Goal: Transaction & Acquisition: Purchase product/service

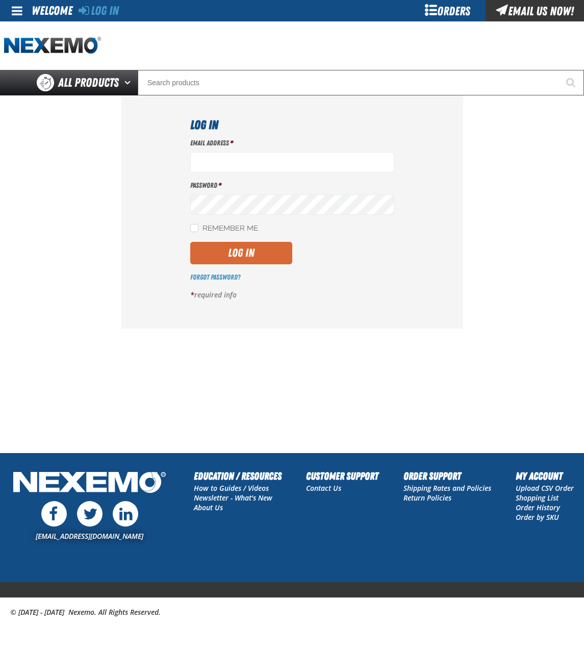
type input "[EMAIL_ADDRESS][DOMAIN_NAME]"
drag, startPoint x: 231, startPoint y: 250, endPoint x: 232, endPoint y: 257, distance: 6.2
click at [231, 250] on button "Log In" at bounding box center [241, 253] width 102 height 22
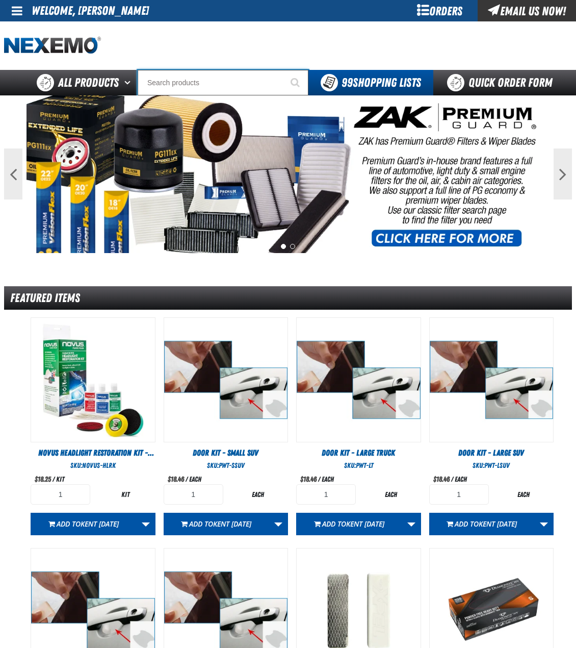
click at [227, 89] on input "Search" at bounding box center [223, 82] width 171 height 25
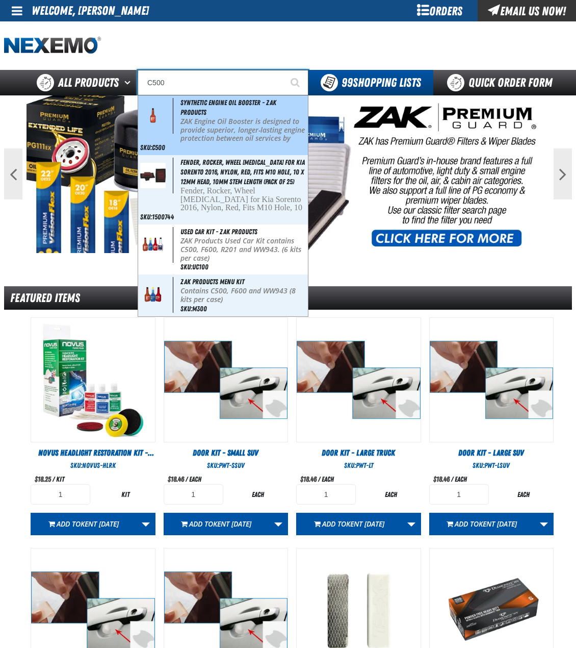
click at [210, 113] on div "Synthetic Engine Oil Booster - ZAK Products ZAK Engine Oil Booster is designed …" at bounding box center [223, 125] width 170 height 60
type input "Synthetic Engine Oil Booster - ZAK Products"
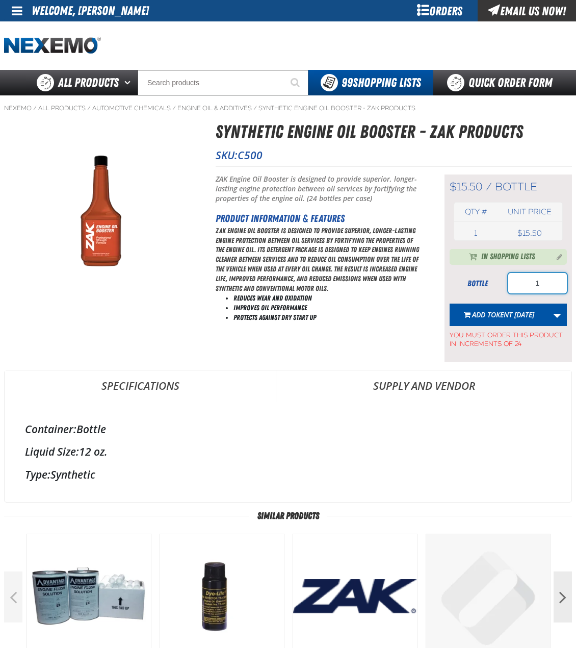
click at [534, 287] on input "1" at bounding box center [537, 283] width 59 height 20
type input "72"
click at [553, 313] on link "More Actions" at bounding box center [557, 314] width 19 height 22
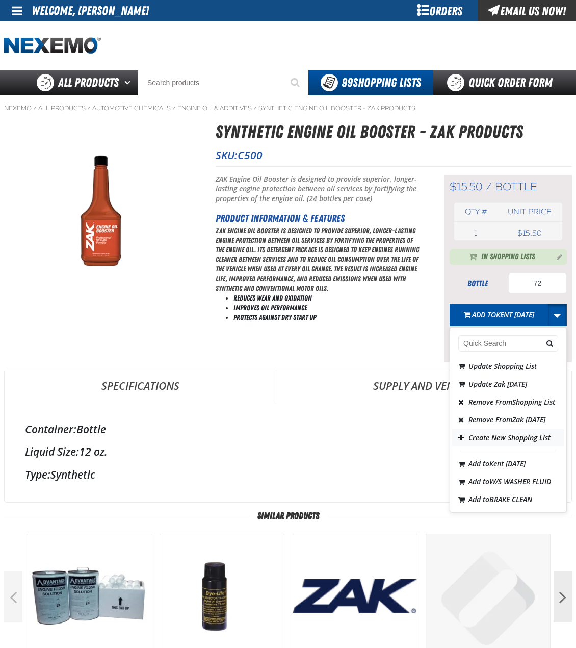
click at [499, 447] on button "Create New Shopping List" at bounding box center [508, 438] width 112 height 18
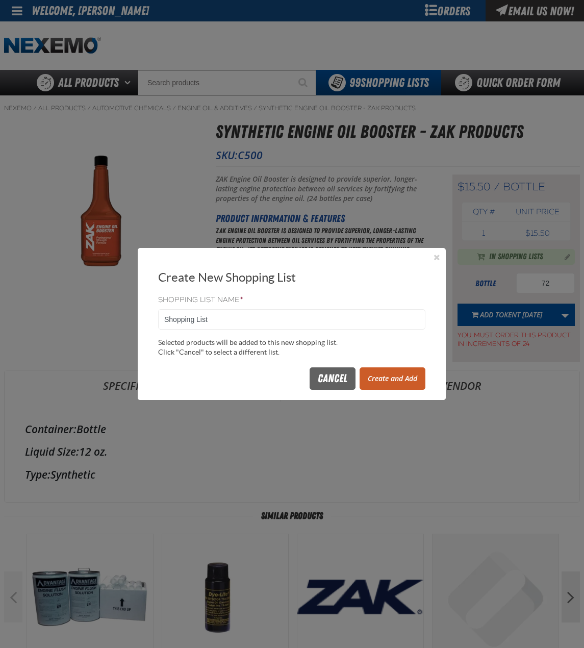
click at [401, 373] on button "Create and Add" at bounding box center [393, 378] width 66 height 22
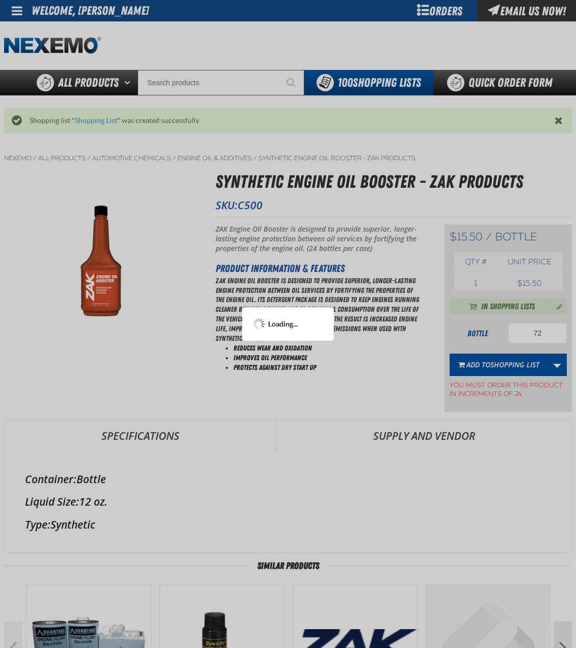
click at [217, 83] on div at bounding box center [288, 324] width 576 height 648
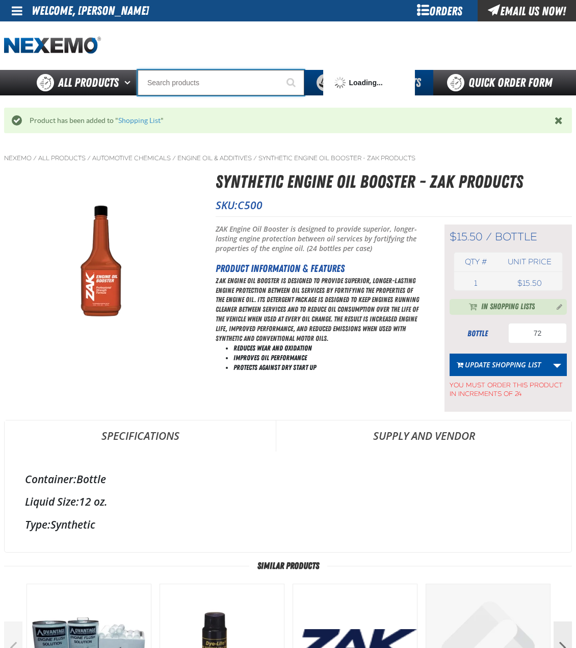
click at [217, 83] on input "Search" at bounding box center [221, 82] width 167 height 25
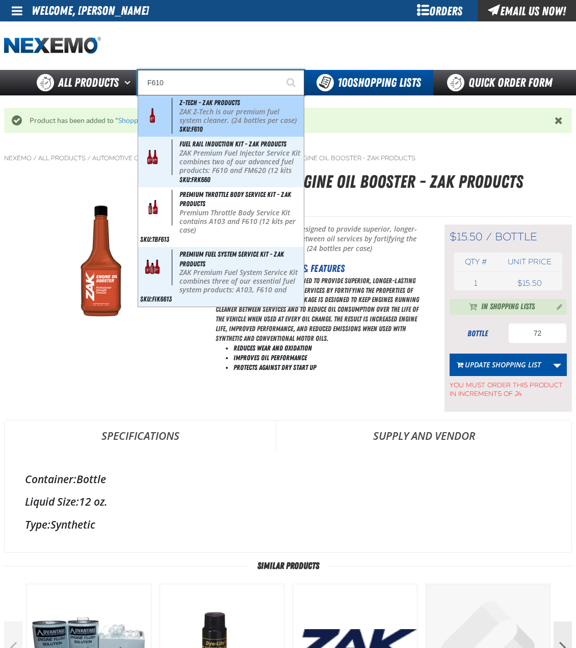
click at [204, 119] on p "ZAK Z-Tech is our premium fuel system cleaner. (24 bottles per case)" at bounding box center [241, 116] width 122 height 17
type input "Z-Tech - ZAK Products"
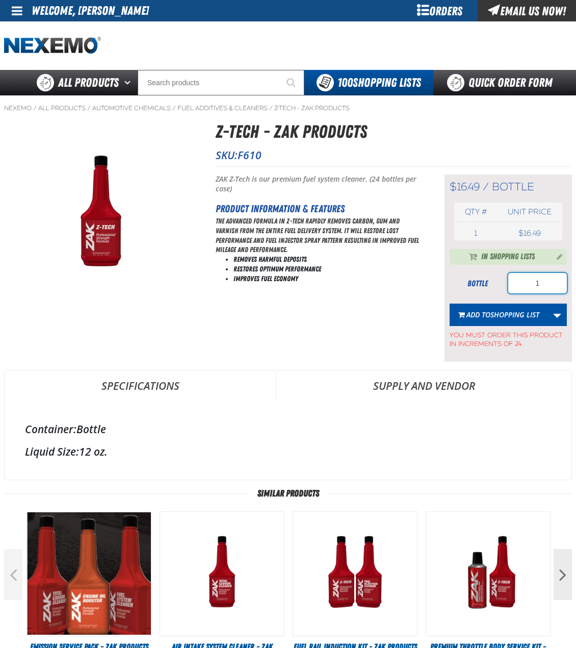
click at [545, 278] on input "1" at bounding box center [537, 283] width 59 height 20
type input "72"
click at [501, 315] on span "Shopping List" at bounding box center [515, 315] width 49 height 10
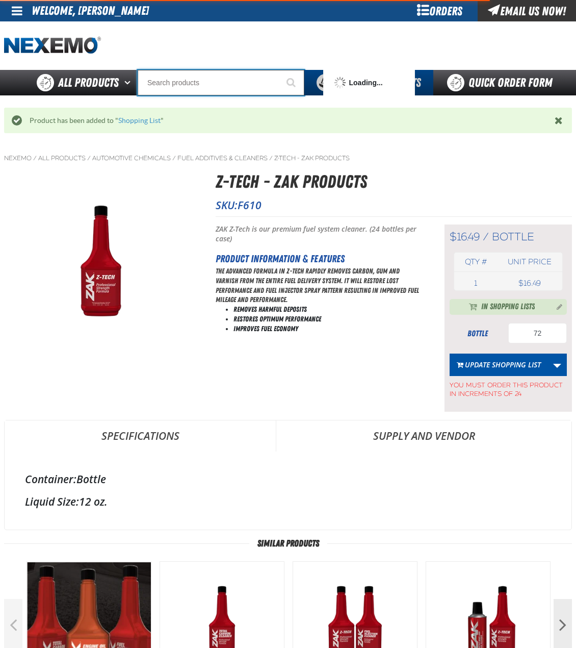
click at [215, 87] on input "Search" at bounding box center [221, 82] width 167 height 25
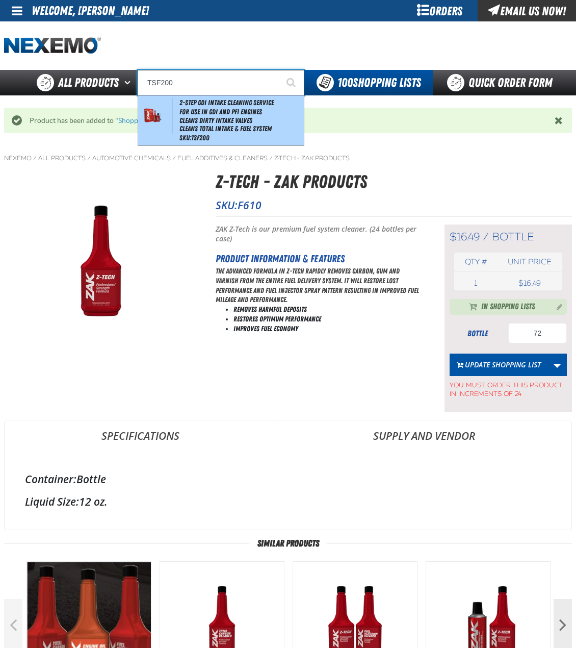
click at [240, 129] on li "Cleans Total Intake & Fuel System" at bounding box center [241, 128] width 122 height 9
type input "2-Step GDI Intake Cleaning Service"
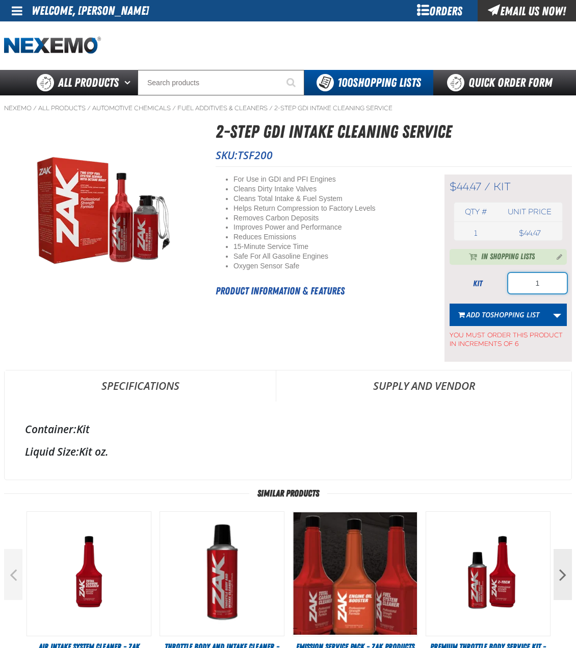
click at [529, 286] on input "1" at bounding box center [537, 283] width 59 height 20
type input "24"
click at [499, 314] on span "Shopping List" at bounding box center [515, 315] width 49 height 10
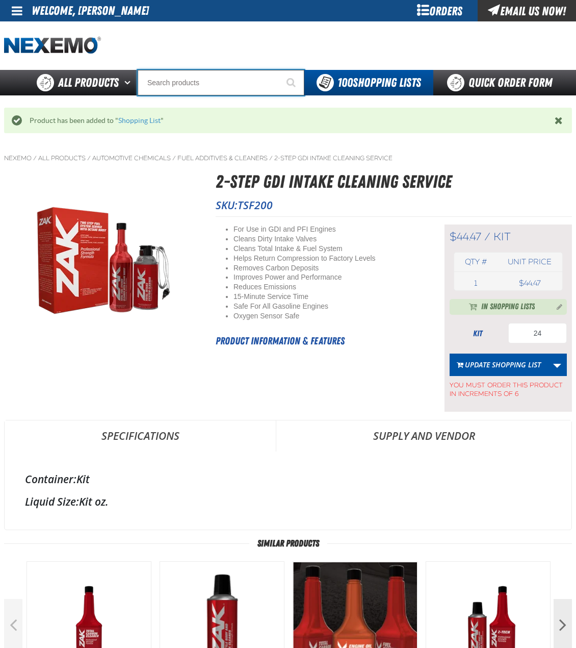
click at [257, 86] on input "Search" at bounding box center [221, 82] width 167 height 25
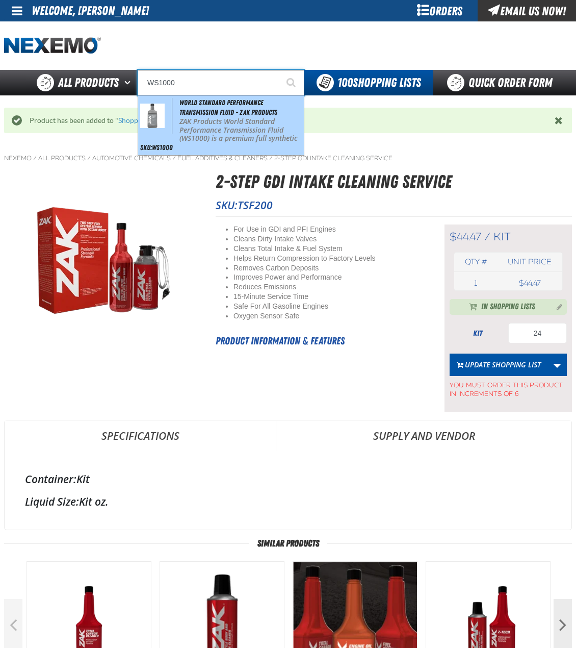
click at [237, 125] on p "ZAK Products World Standard Performance Transmission Fluid (WS1000) is a premiu…" at bounding box center [241, 143] width 122 height 52
type input "World Standard Performance Transmission Fluid - ZAK Products"
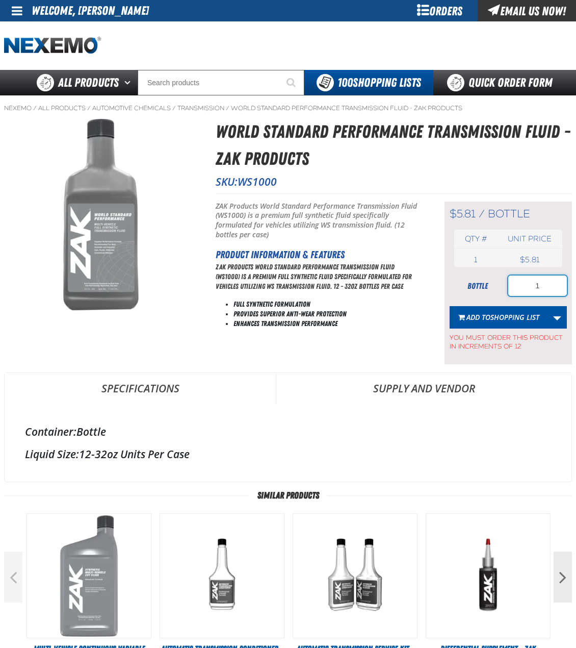
click at [547, 287] on input "1" at bounding box center [537, 285] width 59 height 20
type input "48"
click at [513, 319] on span "Shopping List" at bounding box center [515, 317] width 49 height 10
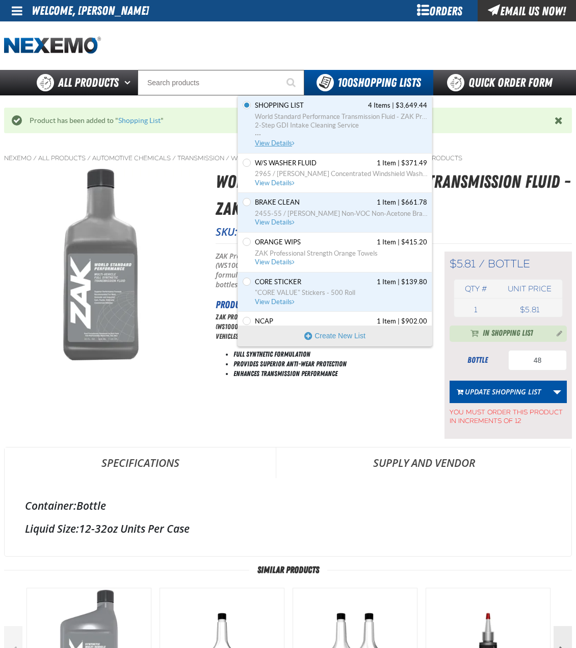
click at [348, 117] on span "World Standard Performance Transmission Fluid - ZAK Products" at bounding box center [341, 116] width 172 height 9
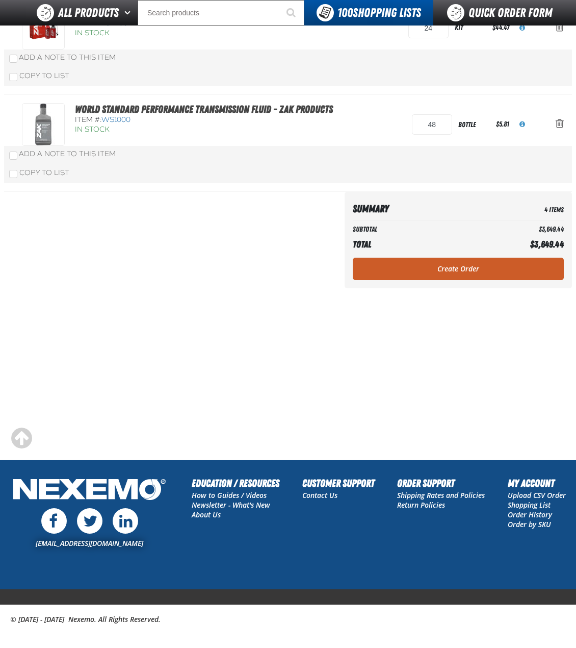
scroll to position [361, 0]
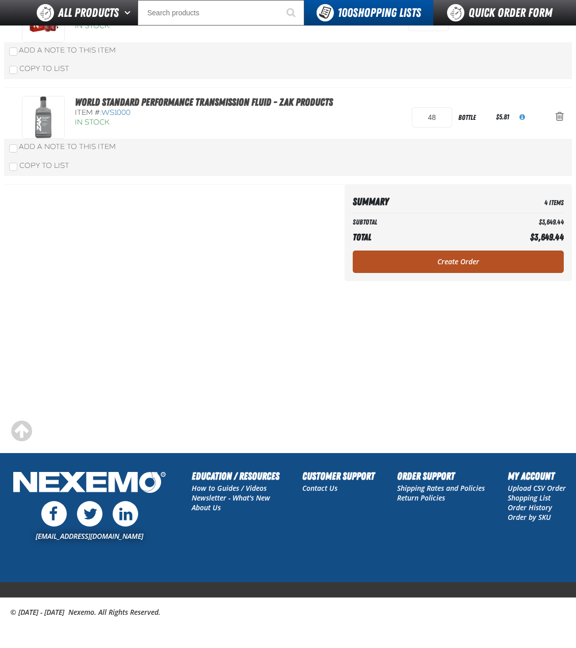
click at [480, 259] on link "Create Order" at bounding box center [458, 261] width 211 height 22
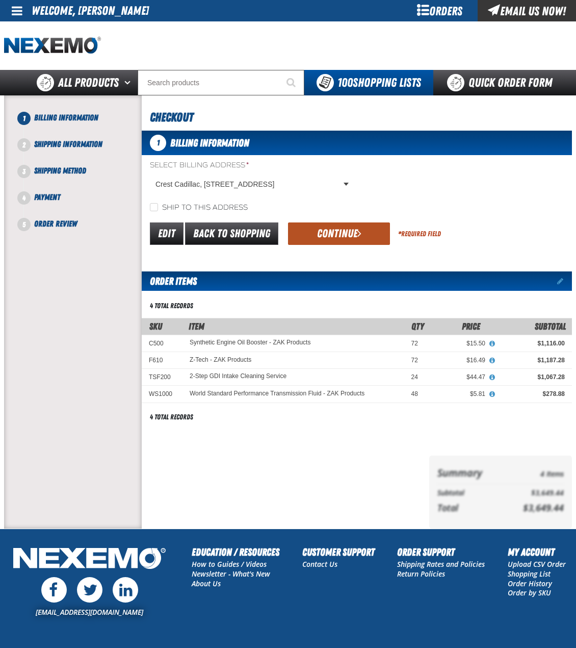
click at [370, 239] on button "Continue" at bounding box center [339, 233] width 102 height 22
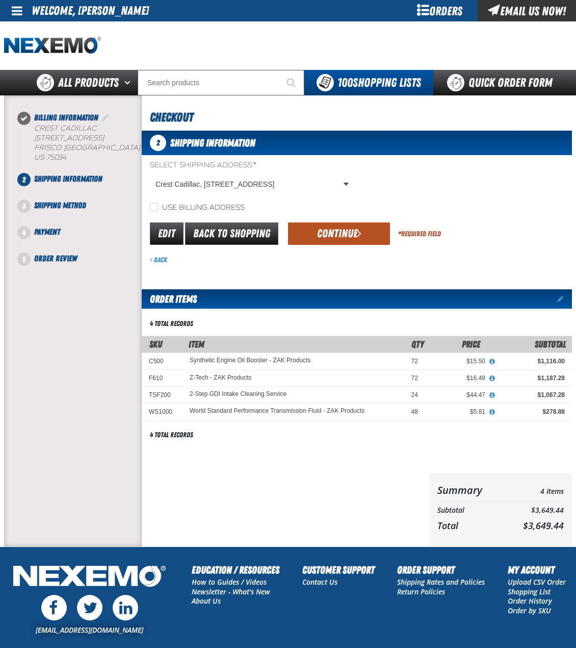
click at [343, 234] on button "Continue" at bounding box center [339, 233] width 102 height 22
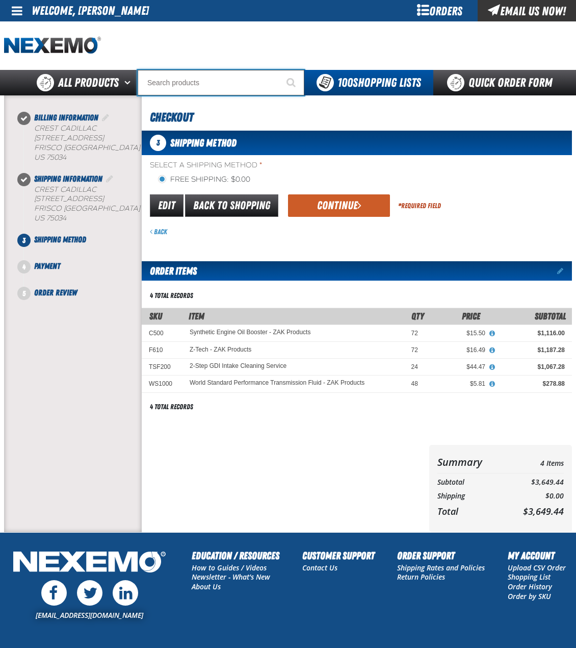
click at [224, 85] on input "Search" at bounding box center [221, 82] width 167 height 25
type input "FR"
type input "FROM"
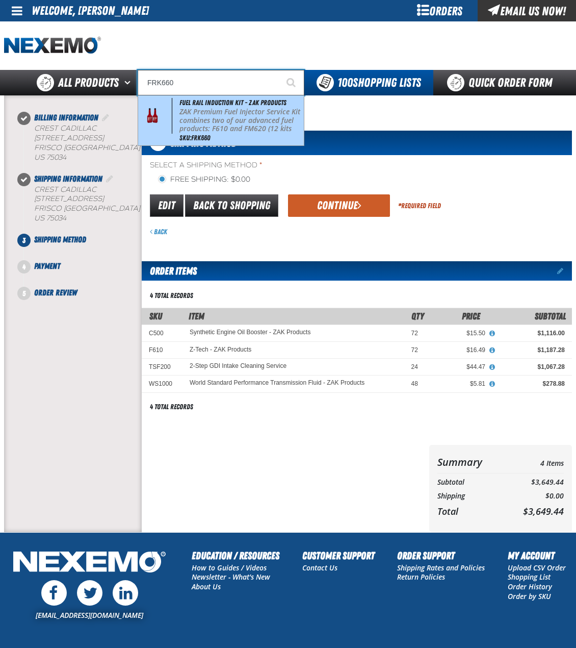
click at [220, 118] on p "ZAK Premium Fuel Injector Service Kit combines two of our advanced fuel product…" at bounding box center [241, 125] width 122 height 34
type input "Fuel Rail Induction Kit - ZAK Products"
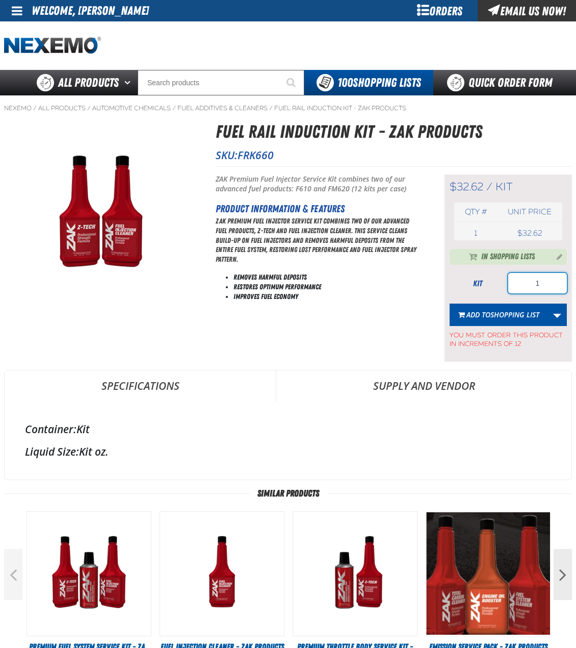
click at [543, 283] on input "1" at bounding box center [537, 283] width 59 height 20
type input "12"
click at [494, 310] on span "Shopping List" at bounding box center [515, 315] width 49 height 10
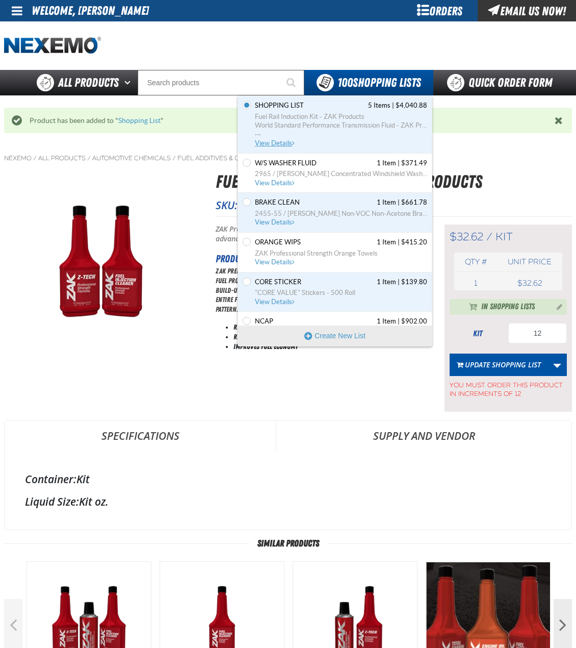
click at [334, 117] on span "Fuel Rail Induction Kit - ZAK Products" at bounding box center [341, 116] width 172 height 9
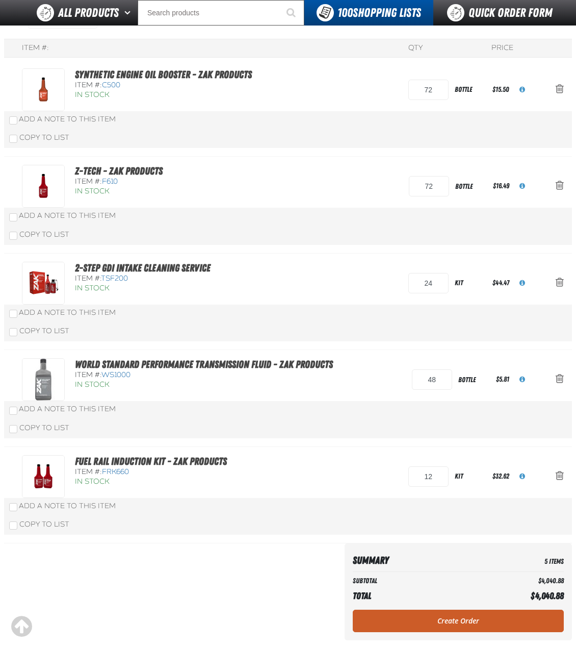
scroll to position [102, 0]
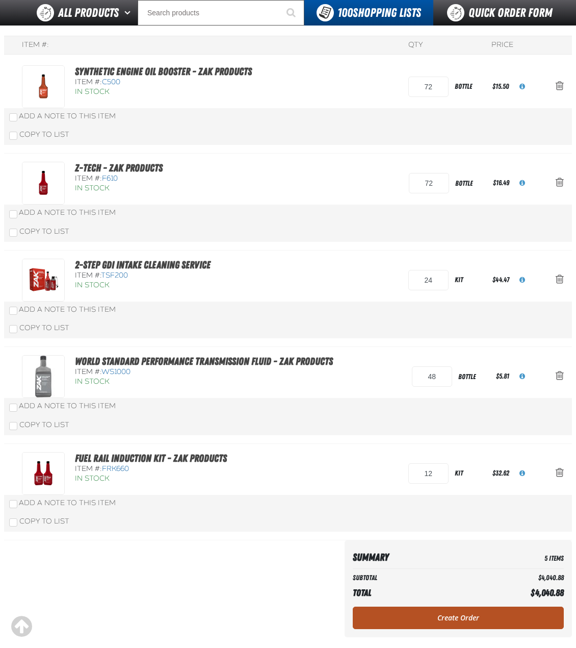
click at [414, 623] on link "Create Order" at bounding box center [458, 617] width 211 height 22
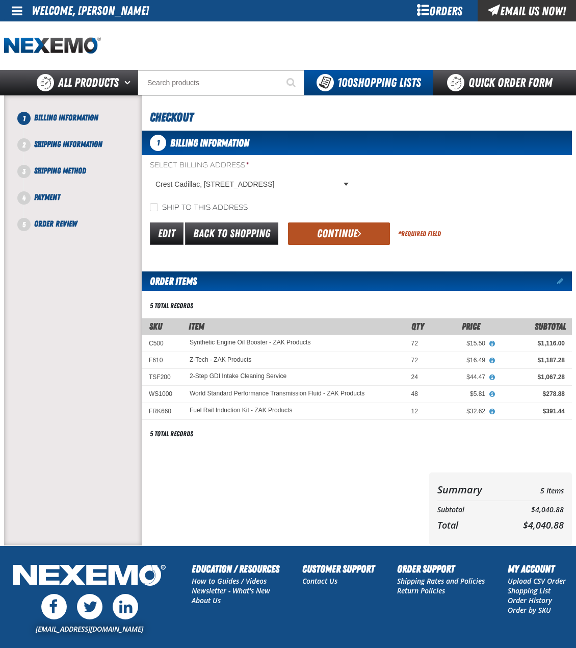
click at [351, 233] on button "Continue" at bounding box center [339, 233] width 102 height 22
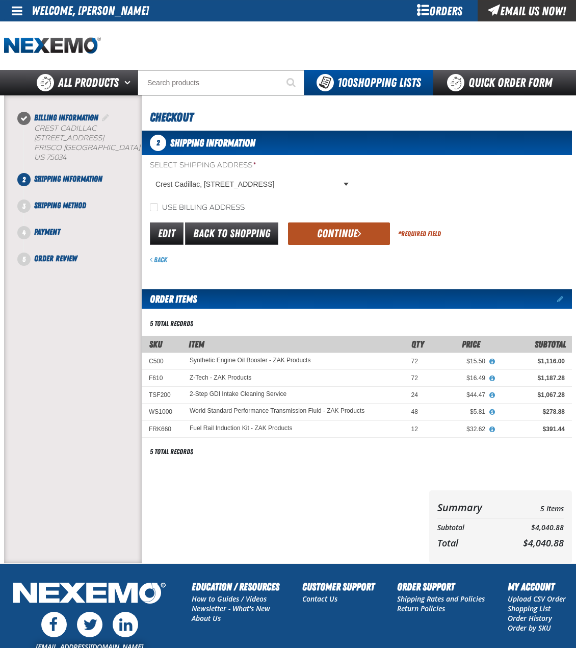
click at [338, 234] on button "Continue" at bounding box center [339, 233] width 102 height 22
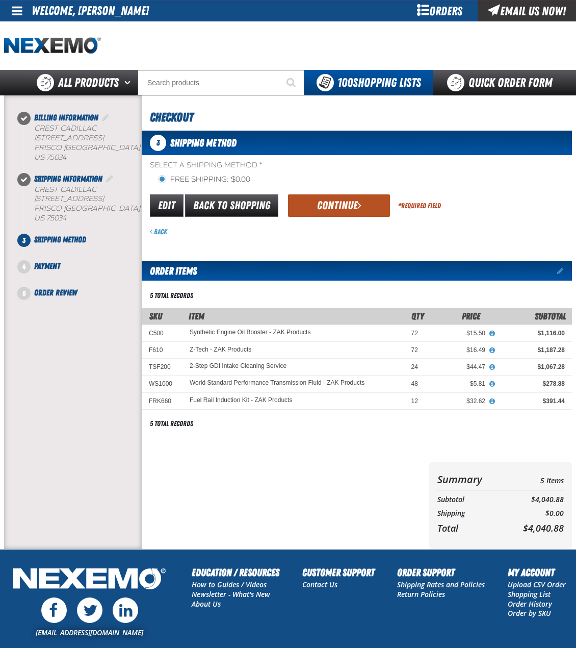
click at [343, 214] on button "Continue" at bounding box center [339, 205] width 102 height 22
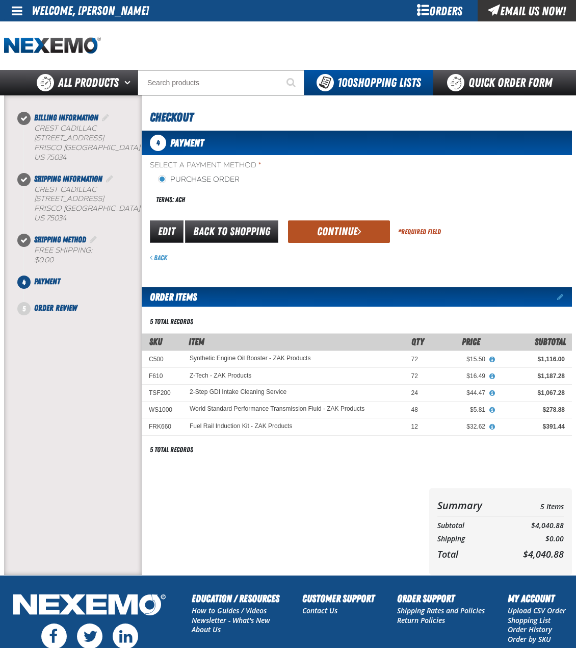
click at [321, 236] on button "Continue" at bounding box center [339, 231] width 102 height 22
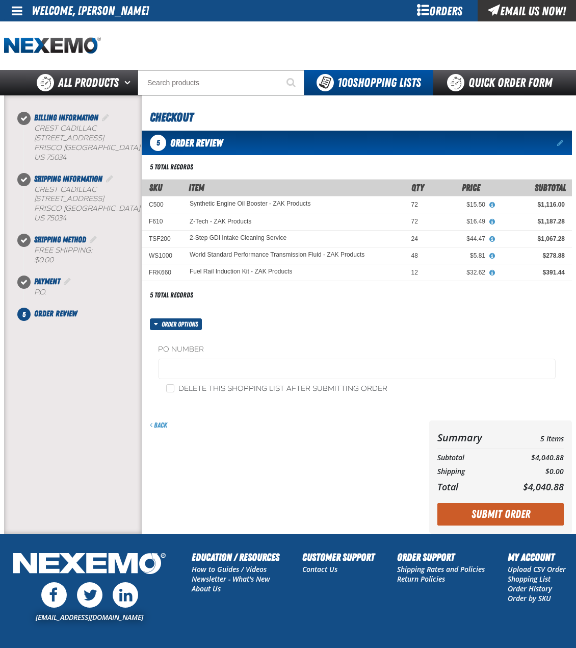
click at [245, 355] on fieldset "PO Number" at bounding box center [357, 363] width 398 height 39
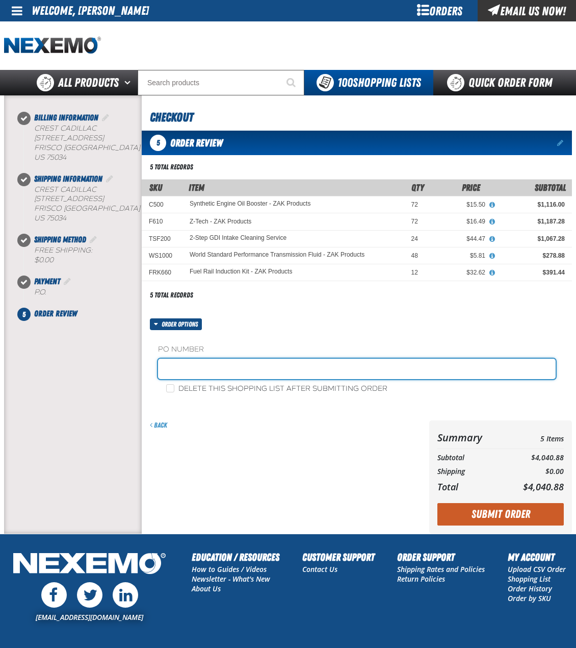
click at [247, 366] on input "text" at bounding box center [357, 368] width 398 height 20
type input "ZAK090925"
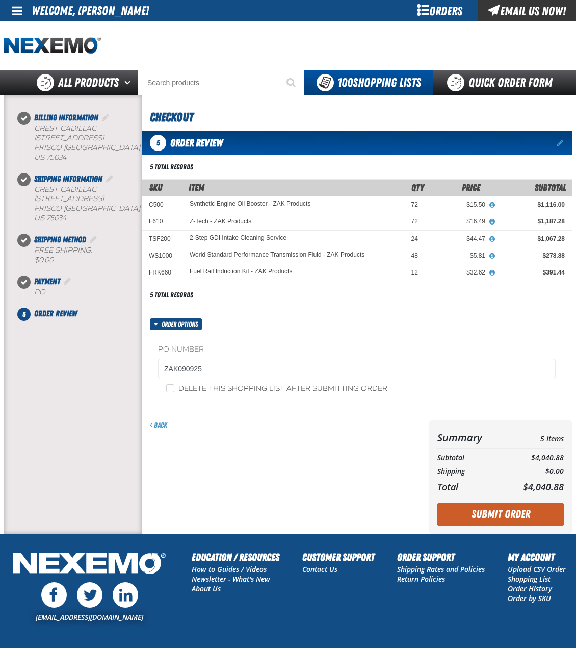
click at [248, 393] on label "Delete this shopping list after submitting order" at bounding box center [276, 389] width 221 height 10
click at [174, 392] on input "Delete this shopping list after submitting order" at bounding box center [170, 388] width 8 height 8
checkbox input "true"
click at [488, 516] on button "Submit Order" at bounding box center [501, 514] width 126 height 22
